Goal: Task Accomplishment & Management: Use online tool/utility

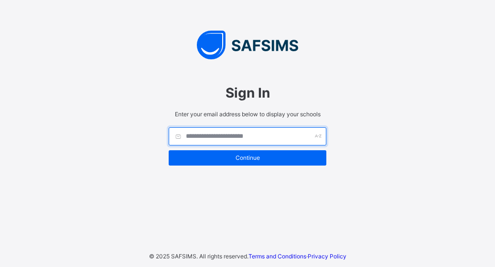
click at [236, 136] on input "text" at bounding box center [248, 136] width 158 height 18
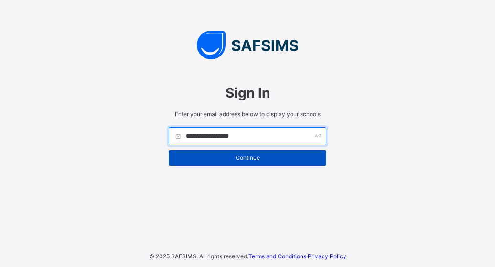
type input "**********"
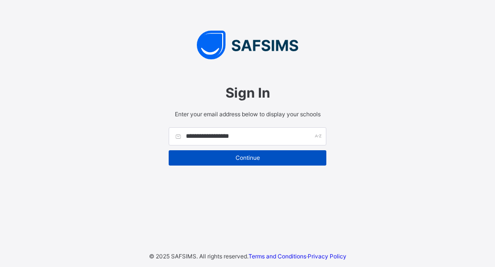
click at [269, 158] on span "Continue" at bounding box center [247, 157] width 143 height 7
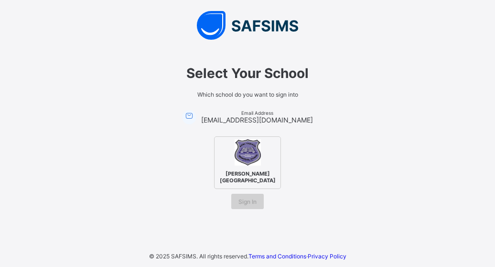
click at [254, 204] on div "Sign In" at bounding box center [247, 201] width 32 height 15
click at [259, 163] on img at bounding box center [248, 152] width 26 height 26
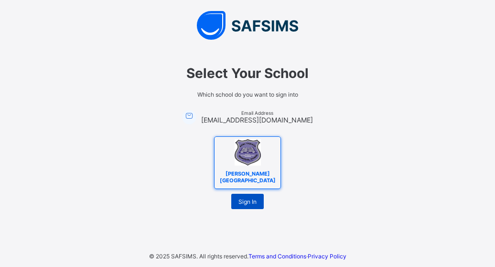
click at [256, 202] on span "Sign In" at bounding box center [247, 201] width 18 height 7
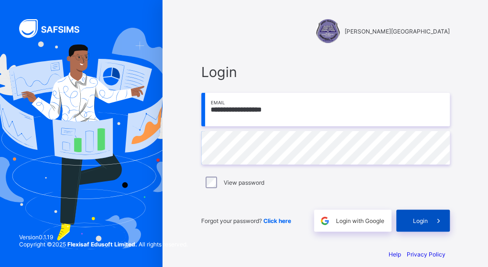
click at [433, 223] on span at bounding box center [439, 220] width 22 height 22
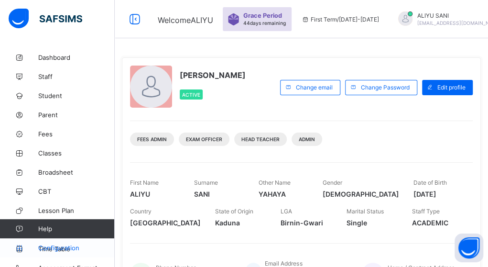
click at [70, 244] on span "Configuration" at bounding box center [76, 248] width 76 height 8
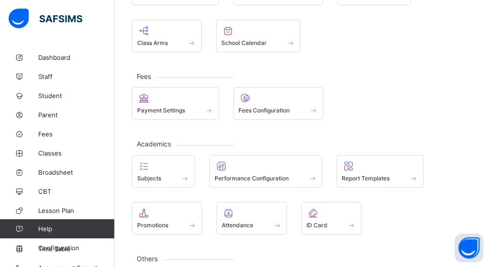
scroll to position [110, 0]
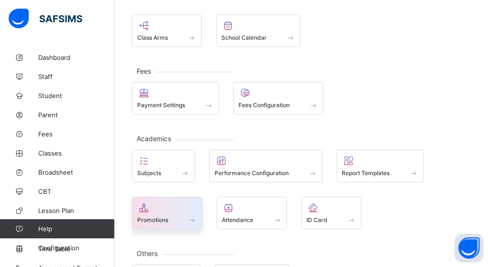
click at [188, 218] on span at bounding box center [192, 220] width 10 height 8
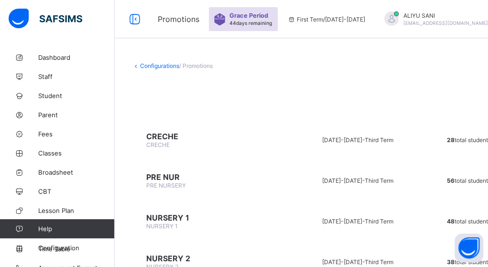
click at [449, 136] on span "28 total students" at bounding box center [468, 139] width 44 height 7
click at [170, 137] on span "CRECHE" at bounding box center [212, 136] width 133 height 10
click at [446, 140] on span "28 total students" at bounding box center [468, 139] width 44 height 7
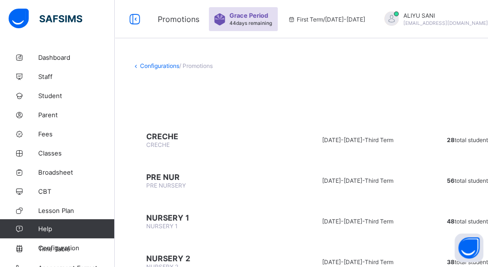
click at [424, 147] on td "28 total students" at bounding box center [468, 140] width 93 height 36
click at [162, 142] on span "CRECHE" at bounding box center [157, 144] width 23 height 7
click at [158, 141] on span "CRECHE" at bounding box center [157, 144] width 23 height 7
click at [217, 165] on td "PRE NUR PRE NURSERY" at bounding box center [213, 180] width 162 height 36
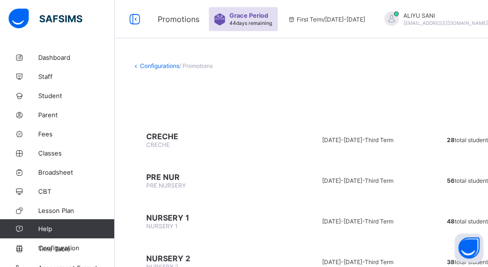
click at [446, 142] on span "28 total students" at bounding box center [468, 139] width 44 height 7
click at [446, 139] on span "28 total students" at bounding box center [468, 139] width 44 height 7
click at [422, 166] on td "56 total students" at bounding box center [468, 180] width 93 height 36
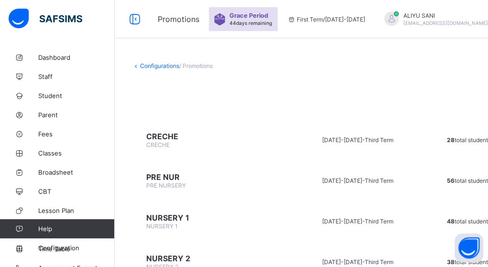
click at [135, 64] on icon at bounding box center [136, 65] width 8 height 7
click at [145, 65] on link "Configurations" at bounding box center [159, 65] width 39 height 7
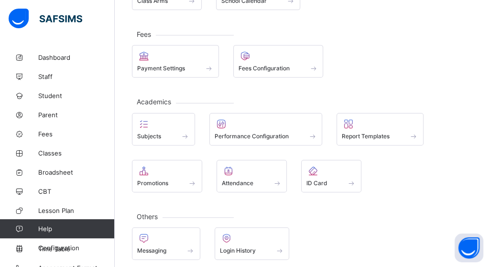
scroll to position [150, 0]
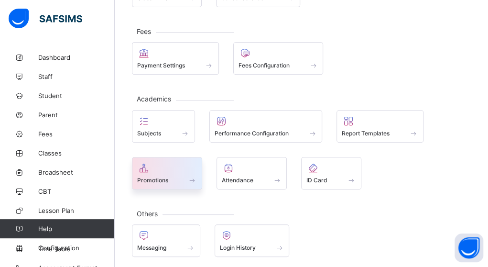
click at [192, 177] on span at bounding box center [192, 180] width 10 height 8
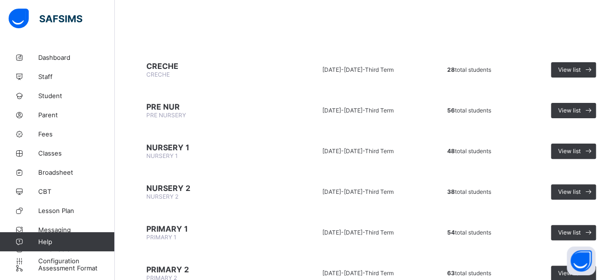
scroll to position [77, 0]
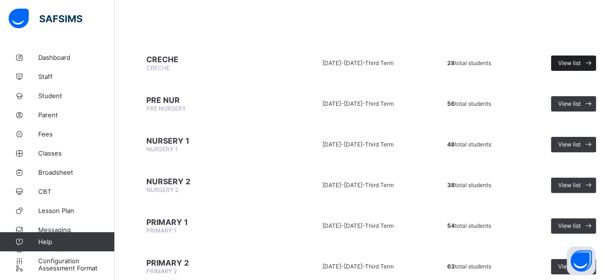
click at [487, 66] on span at bounding box center [587, 62] width 15 height 15
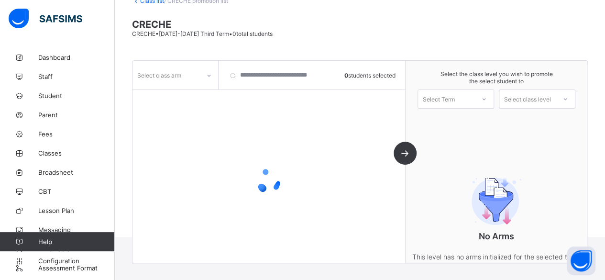
scroll to position [77, 0]
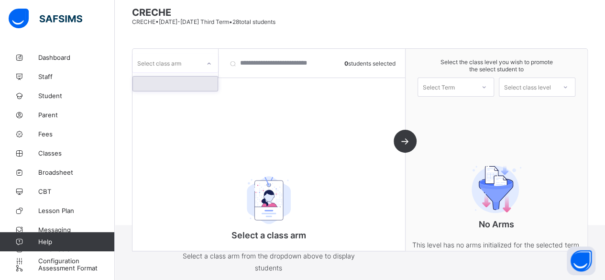
click at [209, 65] on icon at bounding box center [209, 64] width 6 height 10
click at [194, 66] on div "Select class arm" at bounding box center [165, 62] width 67 height 13
click at [207, 63] on icon at bounding box center [209, 64] width 6 height 10
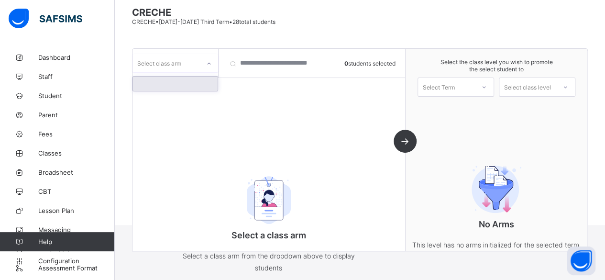
click at [187, 82] on div at bounding box center [175, 83] width 85 height 14
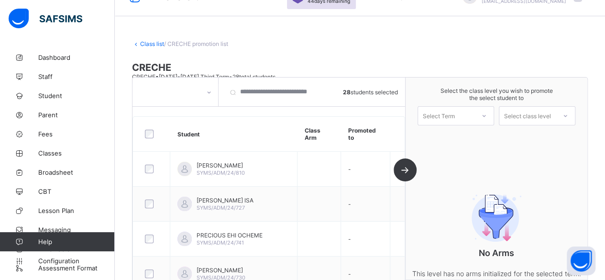
scroll to position [27, 0]
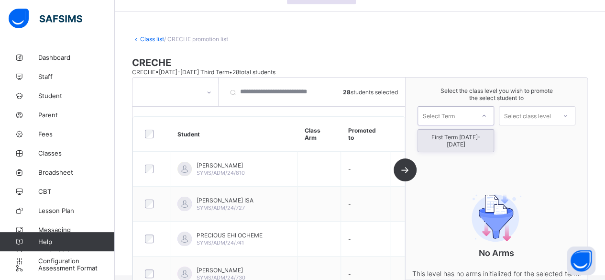
click at [486, 114] on icon at bounding box center [484, 116] width 6 height 10
click at [481, 137] on div "First Term [DATE]-[DATE]" at bounding box center [456, 141] width 76 height 22
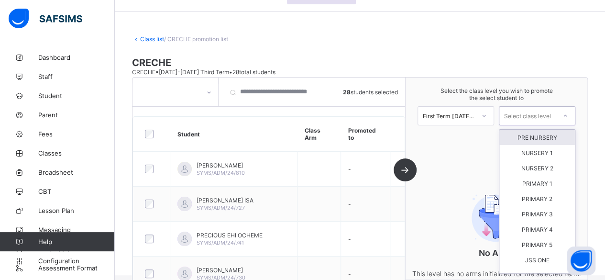
click at [487, 113] on icon at bounding box center [565, 116] width 6 height 10
click at [487, 138] on div "PRE NURSERY" at bounding box center [537, 137] width 76 height 15
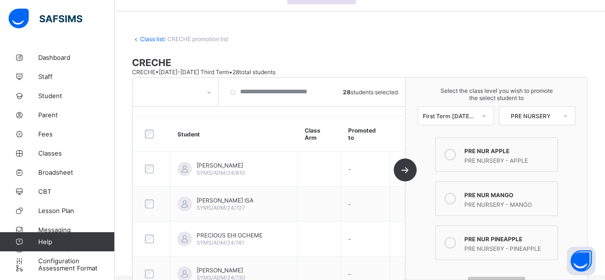
click at [452, 151] on icon at bounding box center [449, 154] width 11 height 11
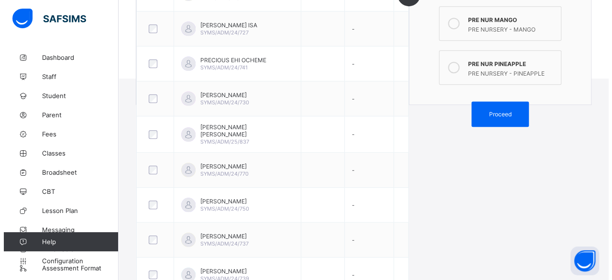
scroll to position [227, 0]
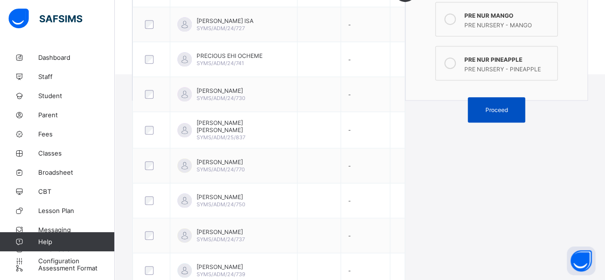
click at [487, 106] on span "Proceed" at bounding box center [496, 109] width 43 height 7
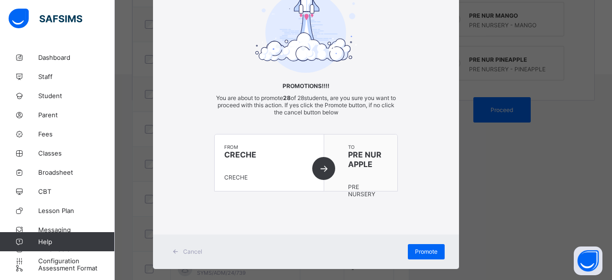
scroll to position [77, 0]
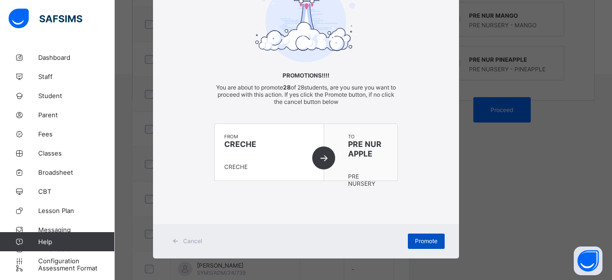
click at [435, 241] on div "Promote" at bounding box center [426, 240] width 37 height 15
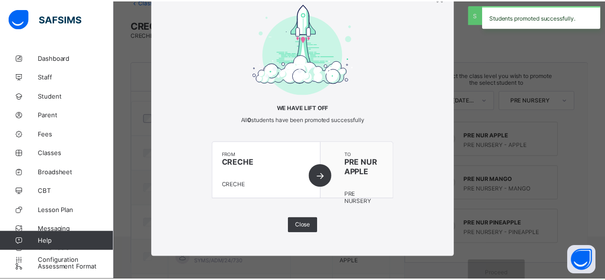
scroll to position [227, 0]
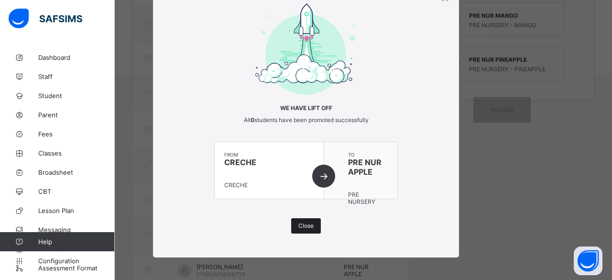
click at [301, 227] on span "Close" at bounding box center [305, 225] width 15 height 7
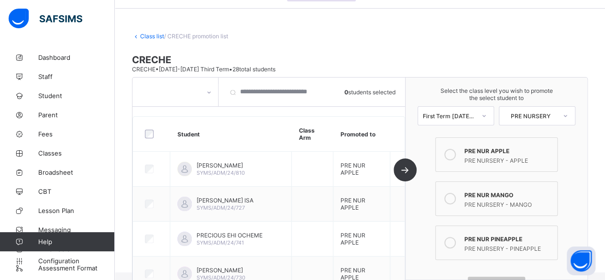
scroll to position [0, 0]
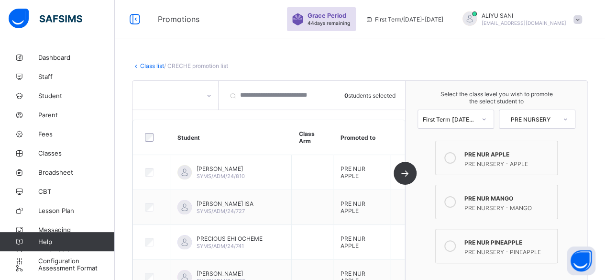
click at [143, 65] on link "Class list" at bounding box center [152, 65] width 24 height 7
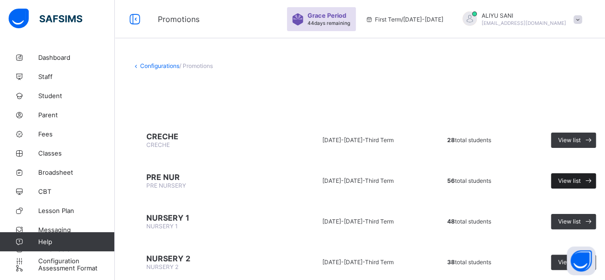
click at [487, 182] on span at bounding box center [587, 180] width 15 height 15
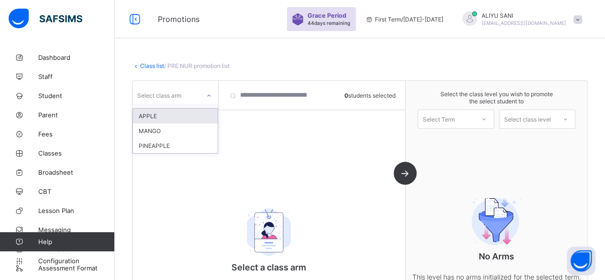
click at [207, 96] on icon at bounding box center [209, 96] width 6 height 10
click at [201, 116] on div "APPLE" at bounding box center [175, 115] width 85 height 15
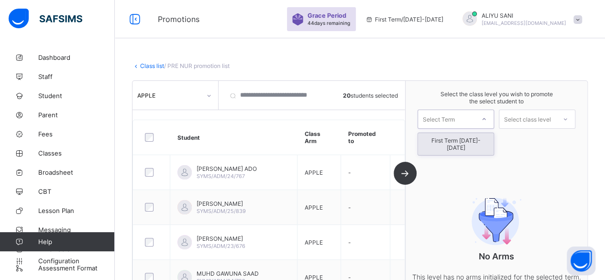
click at [484, 119] on div at bounding box center [483, 119] width 17 height 16
click at [480, 138] on div "First Term [DATE]-[DATE]" at bounding box center [456, 144] width 76 height 22
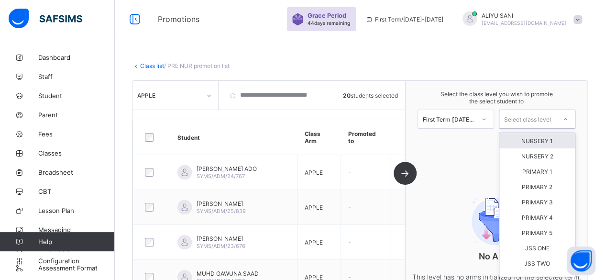
click at [487, 124] on div at bounding box center [564, 119] width 17 height 16
click at [487, 141] on div "NURSERY 1" at bounding box center [537, 140] width 76 height 15
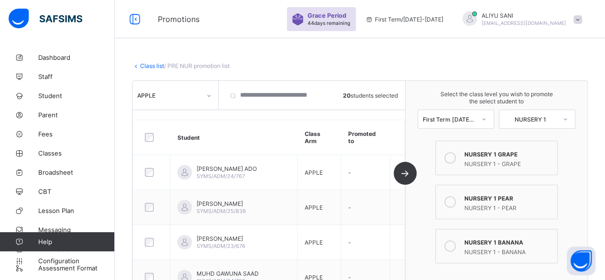
click at [454, 155] on icon at bounding box center [449, 157] width 11 height 11
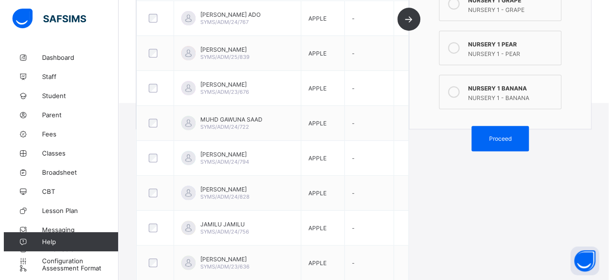
scroll to position [216, 0]
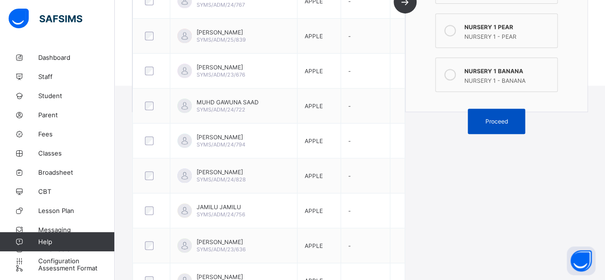
click at [487, 111] on div "Proceed" at bounding box center [495, 120] width 57 height 25
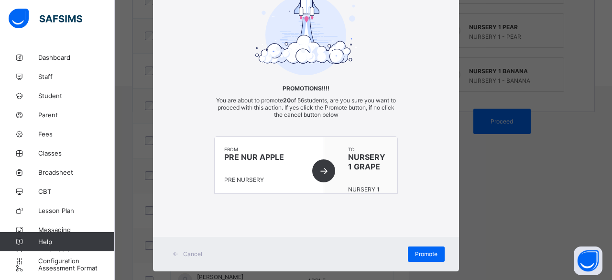
scroll to position [77, 0]
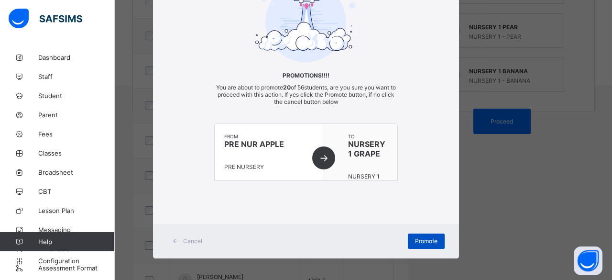
click at [426, 237] on span "Promote" at bounding box center [426, 240] width 22 height 7
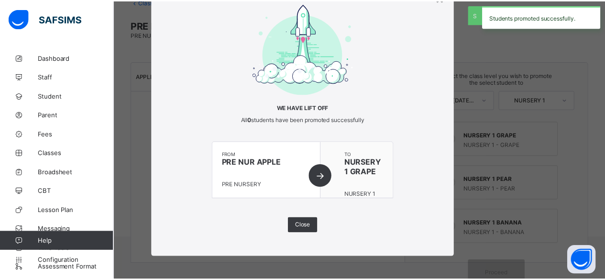
scroll to position [216, 0]
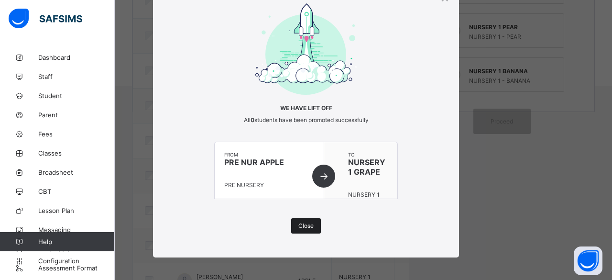
click at [312, 225] on div "Close" at bounding box center [306, 225] width 30 height 15
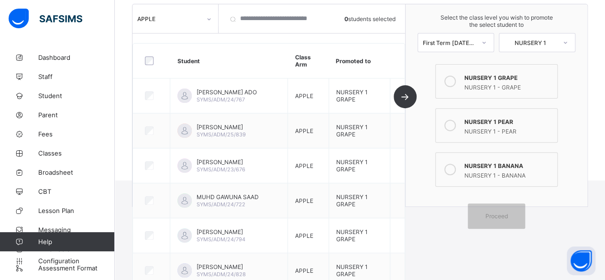
scroll to position [90, 0]
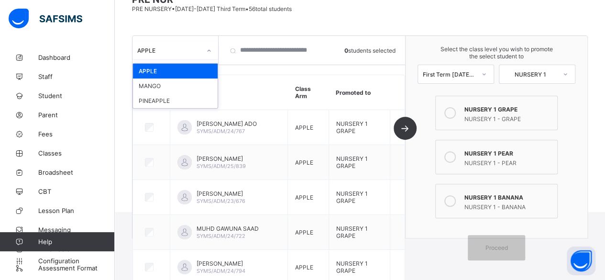
click at [208, 49] on icon at bounding box center [209, 51] width 6 height 10
click at [184, 83] on div "MANGO" at bounding box center [175, 85] width 85 height 15
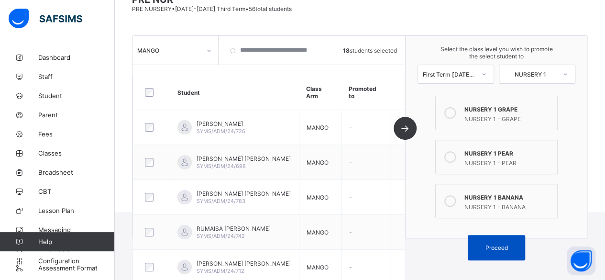
click at [487, 244] on span "Proceed" at bounding box center [496, 247] width 43 height 7
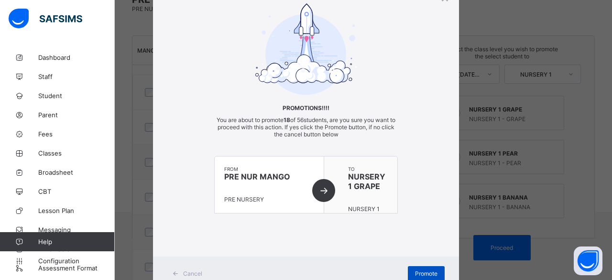
click at [418, 266] on span "Promote" at bounding box center [426, 273] width 22 height 7
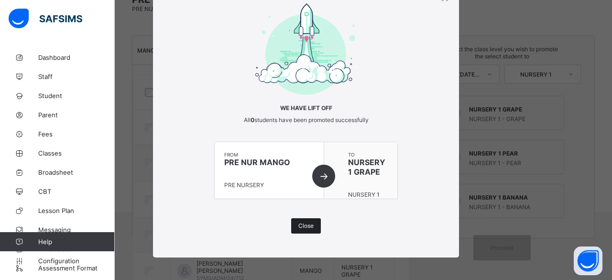
click at [307, 224] on span "Close" at bounding box center [305, 225] width 15 height 7
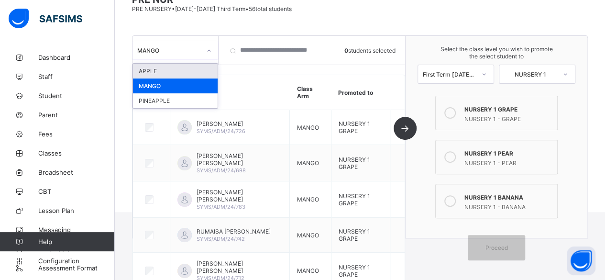
click at [189, 52] on div "MANGO" at bounding box center [169, 50] width 64 height 7
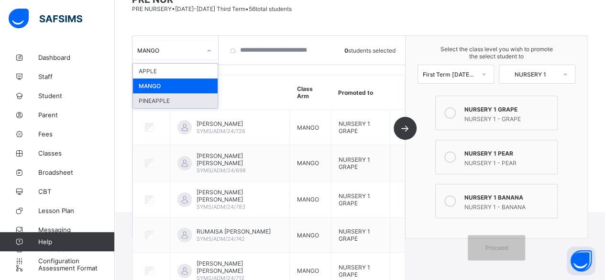
click at [178, 97] on div "PINEAPPLE" at bounding box center [175, 100] width 85 height 15
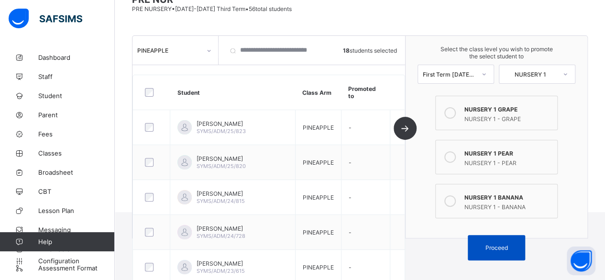
click at [487, 244] on span "Proceed" at bounding box center [496, 247] width 22 height 7
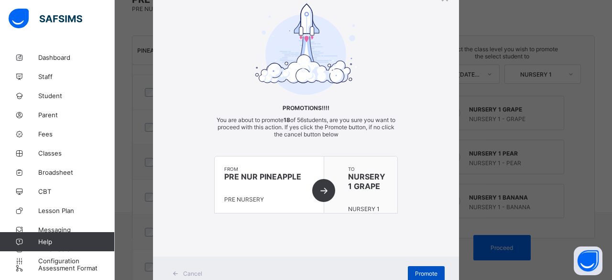
click at [429, 266] on div "Promote" at bounding box center [426, 273] width 37 height 15
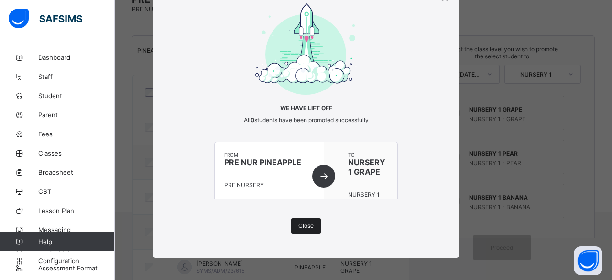
click at [307, 226] on span "Close" at bounding box center [305, 225] width 15 height 7
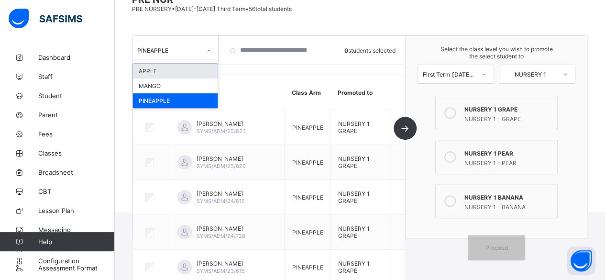
click at [205, 49] on div at bounding box center [209, 50] width 16 height 15
